Goal: Find specific page/section: Locate item on page

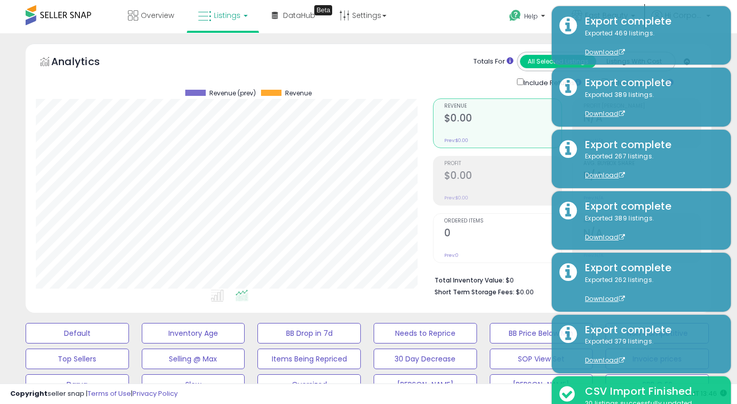
scroll to position [210, 397]
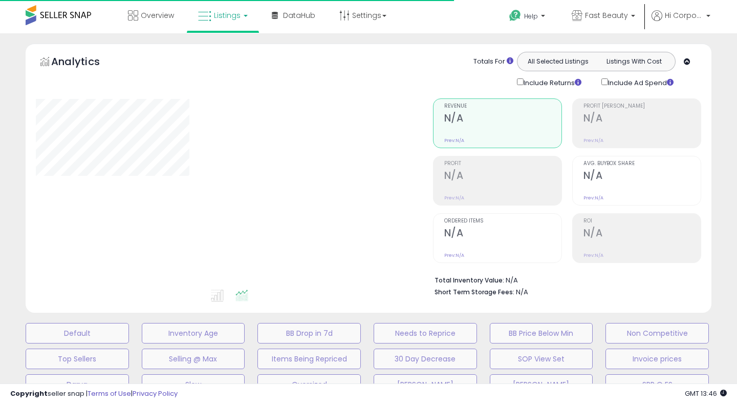
type input "**********"
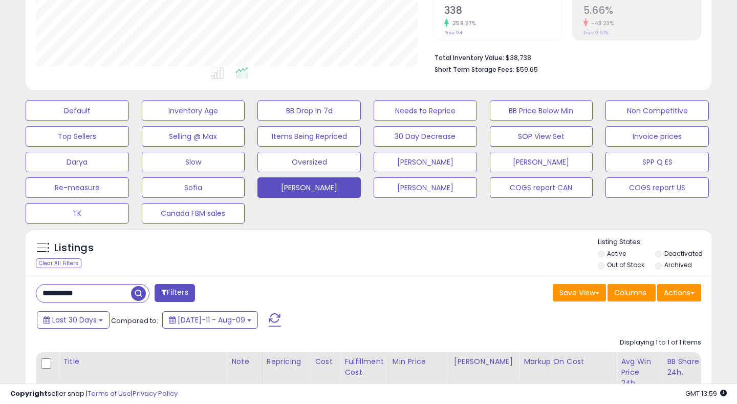
scroll to position [226, 0]
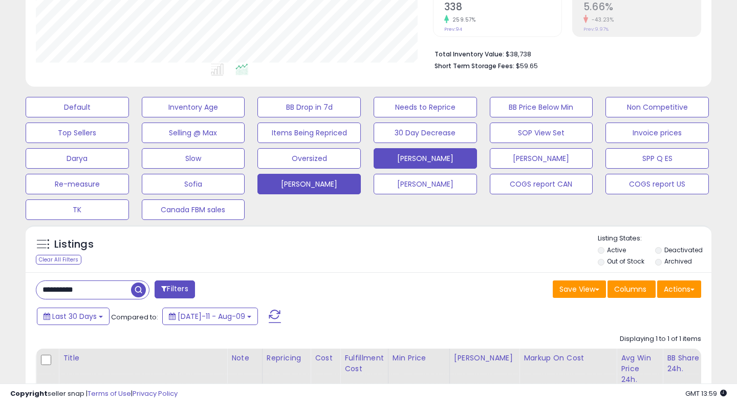
click at [464, 150] on button "[PERSON_NAME]" at bounding box center [425, 158] width 103 height 20
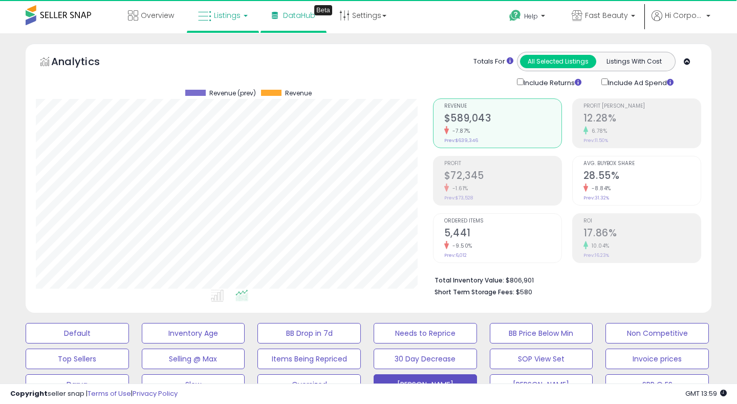
scroll to position [210, 397]
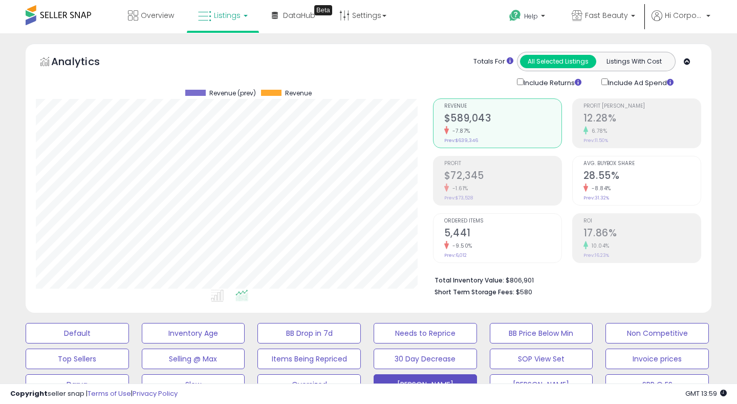
click at [599, 228] on h2 "17.86%" at bounding box center [642, 234] width 117 height 14
